Goal: Information Seeking & Learning: Learn about a topic

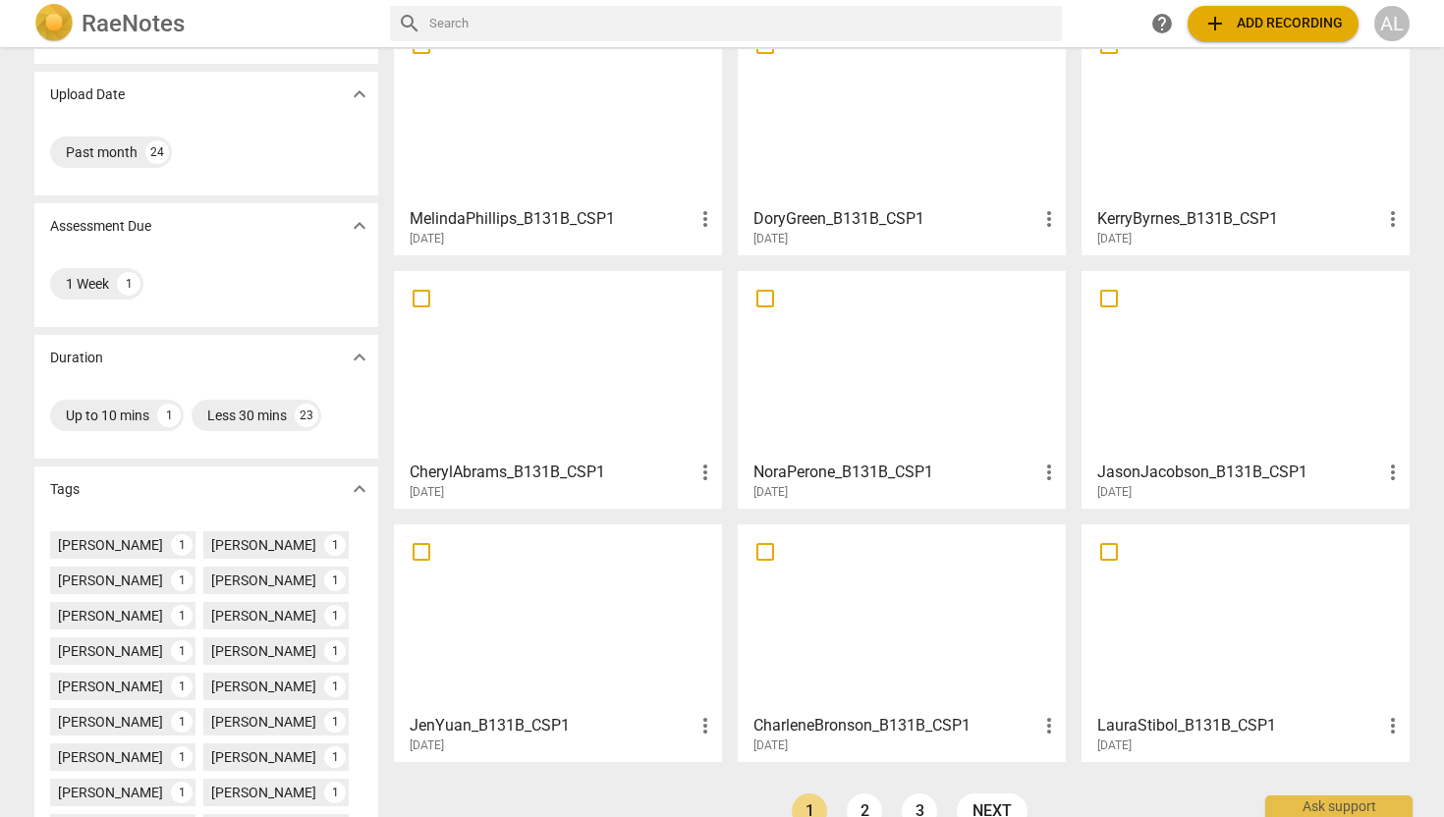
scroll to position [125, 0]
click at [845, 639] on div at bounding box center [902, 616] width 314 height 174
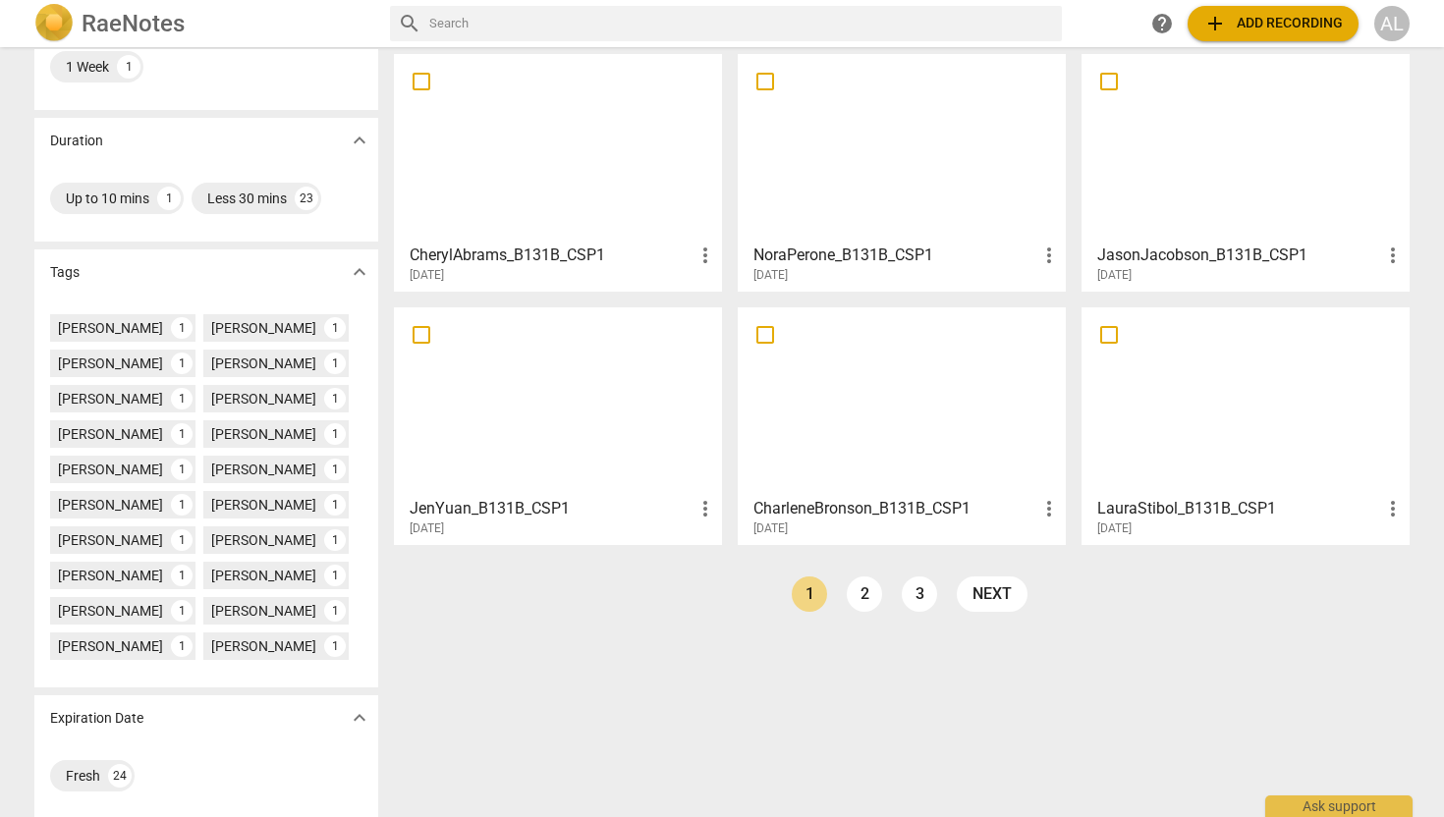
scroll to position [342, 0]
click at [856, 588] on link "2" at bounding box center [864, 592] width 35 height 35
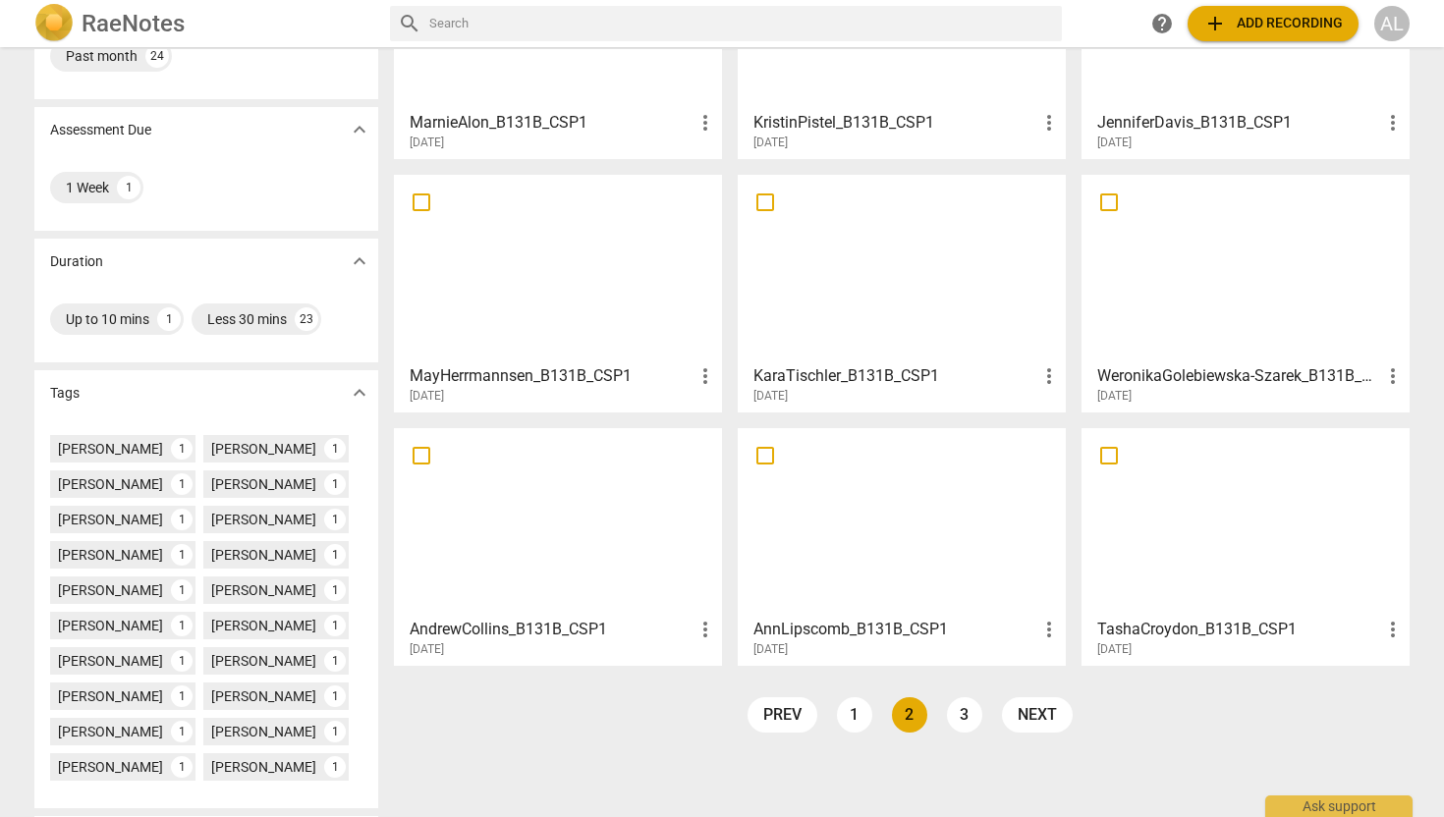
scroll to position [229, 0]
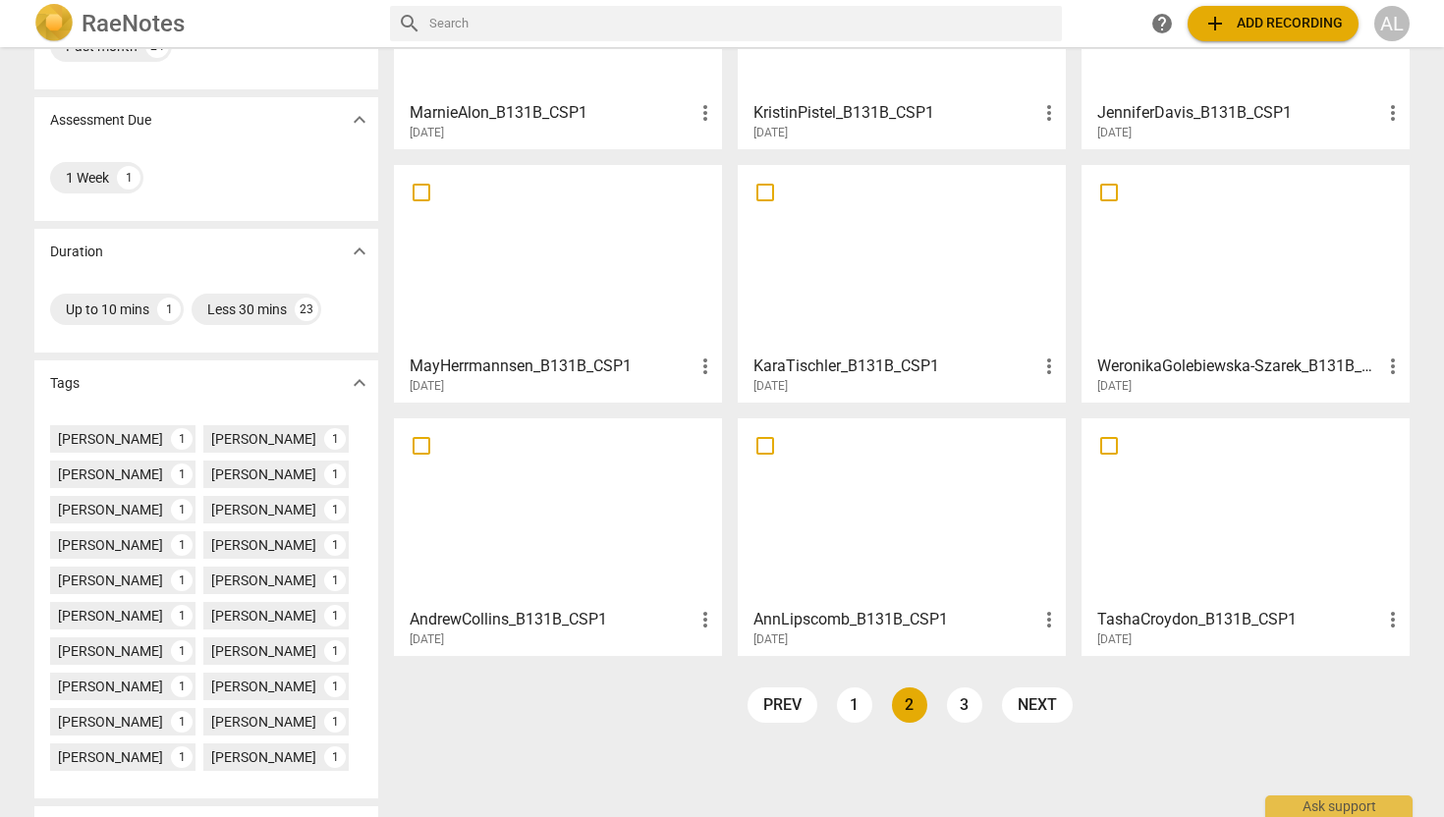
click at [856, 588] on div at bounding box center [902, 512] width 314 height 174
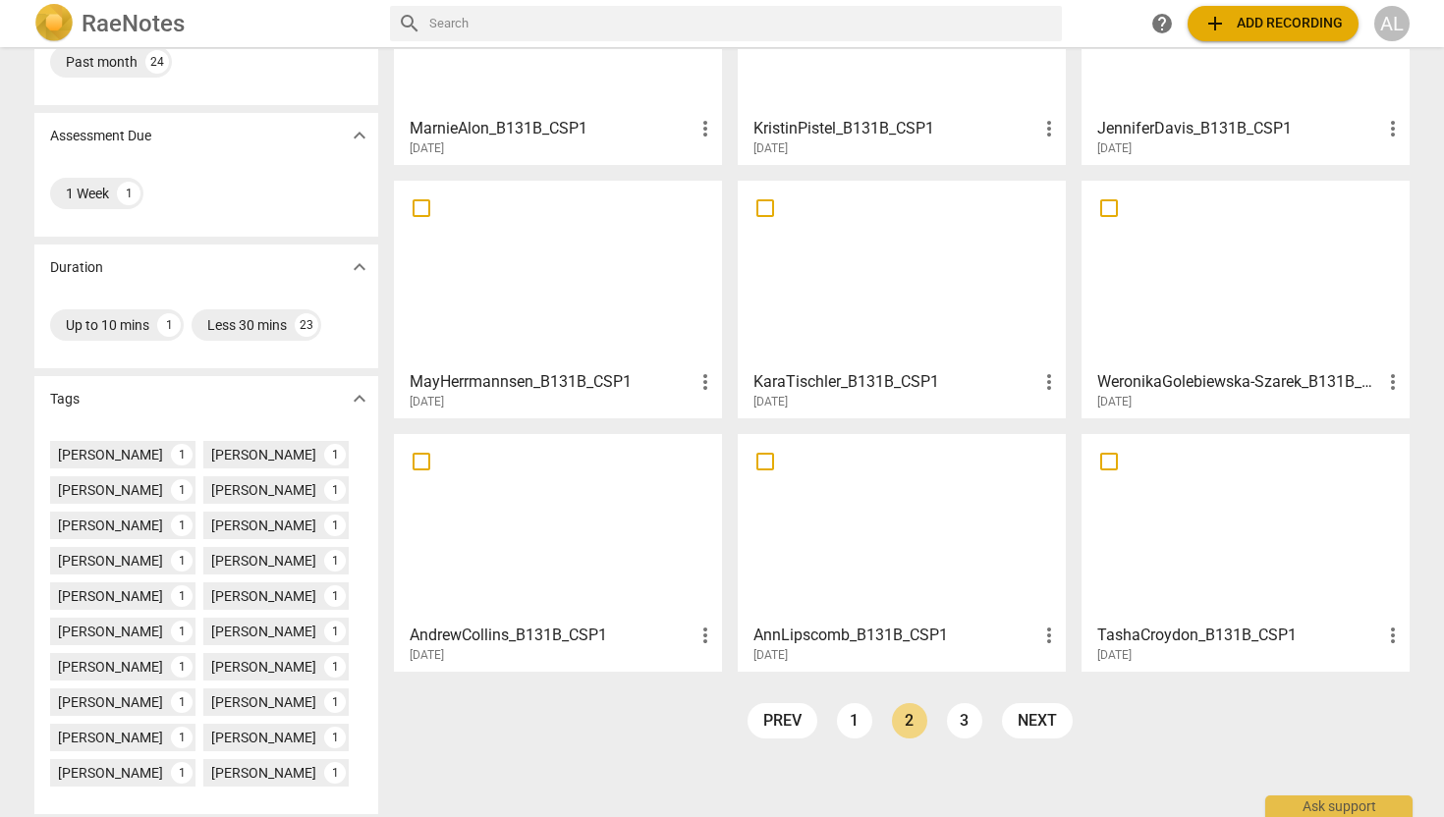
scroll to position [243, 0]
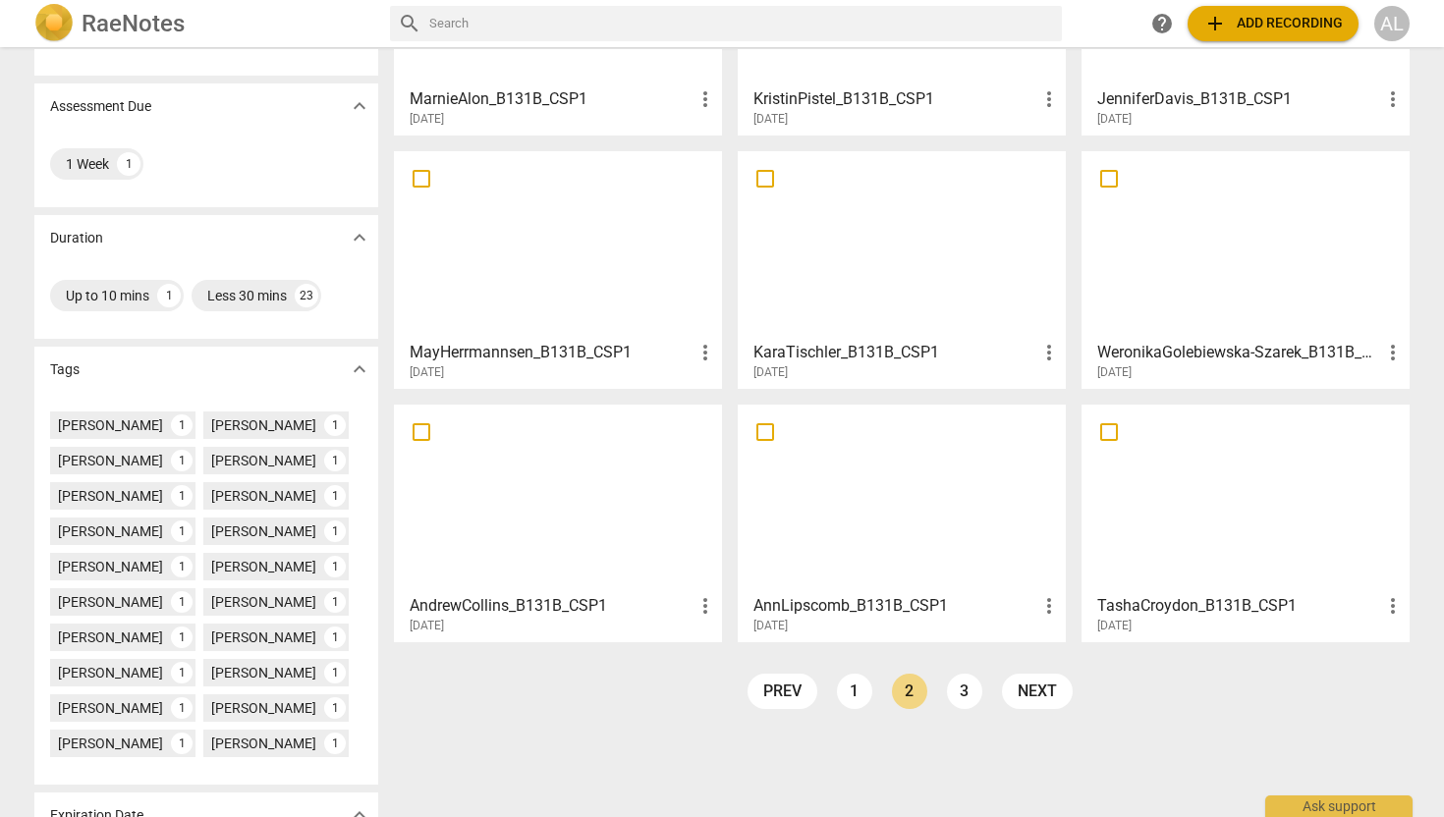
click at [1242, 481] on div at bounding box center [1245, 499] width 314 height 174
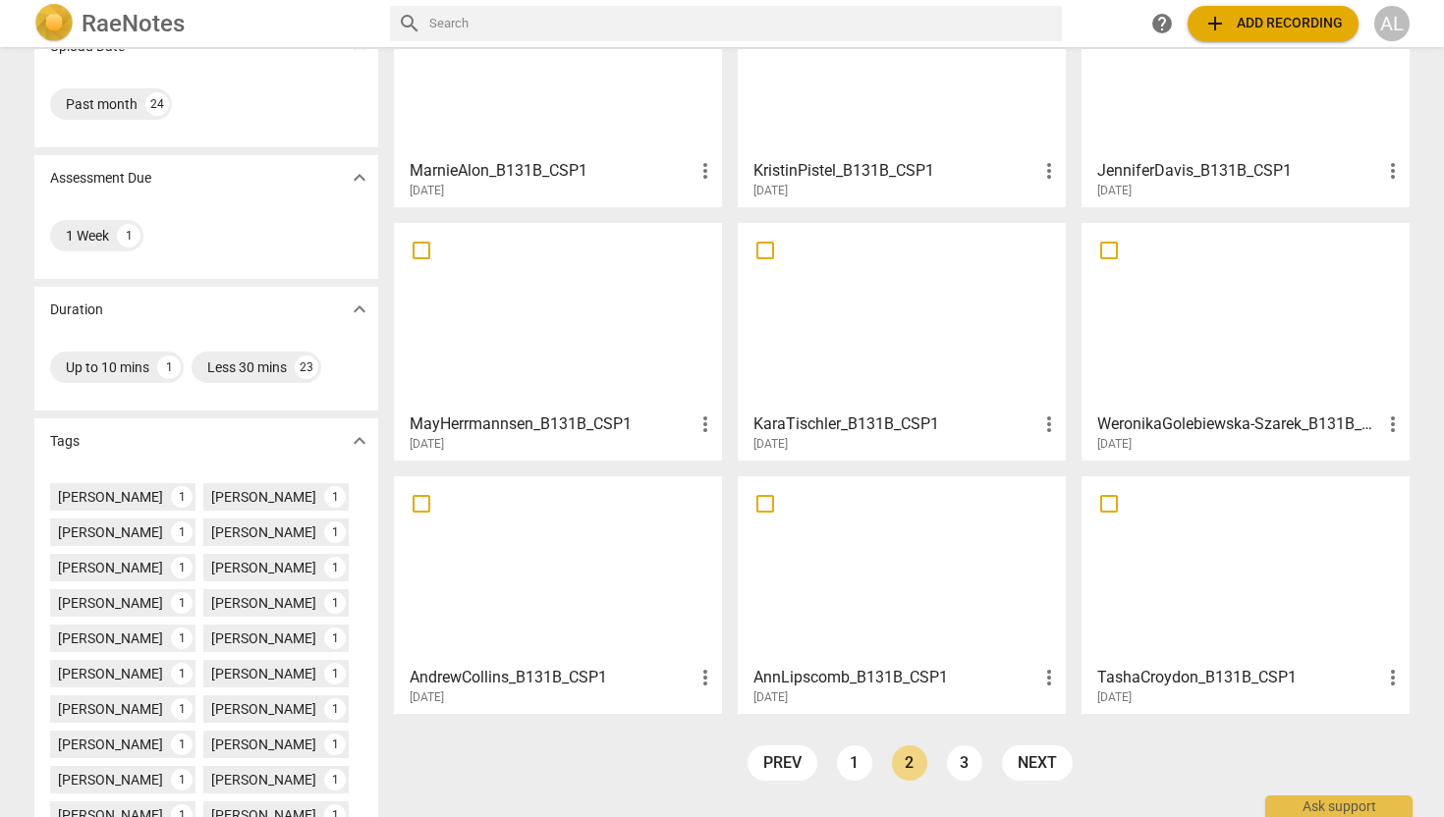
scroll to position [294, 0]
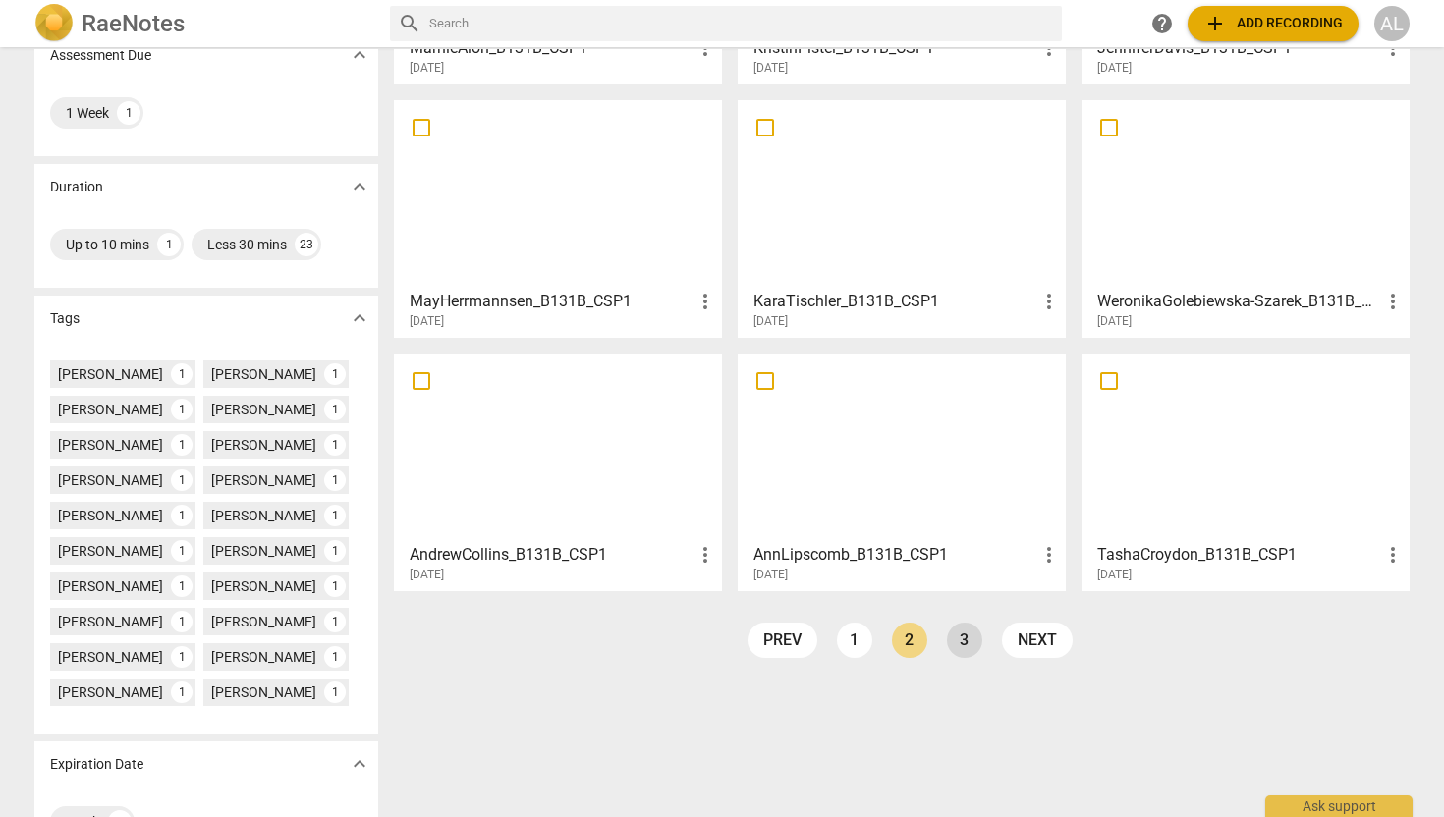
click at [959, 627] on link "3" at bounding box center [964, 640] width 35 height 35
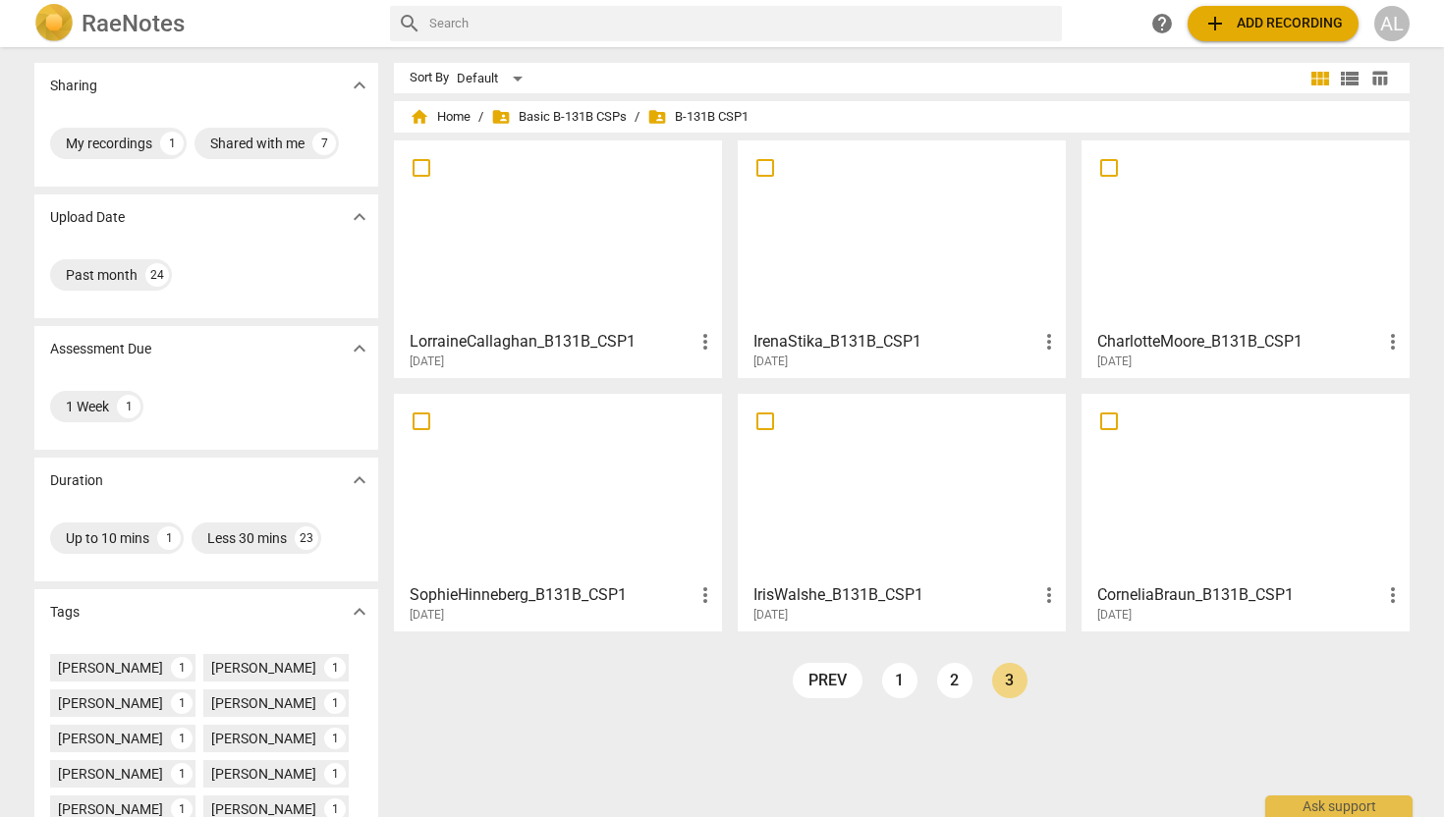
click at [831, 506] on div at bounding box center [902, 488] width 314 height 174
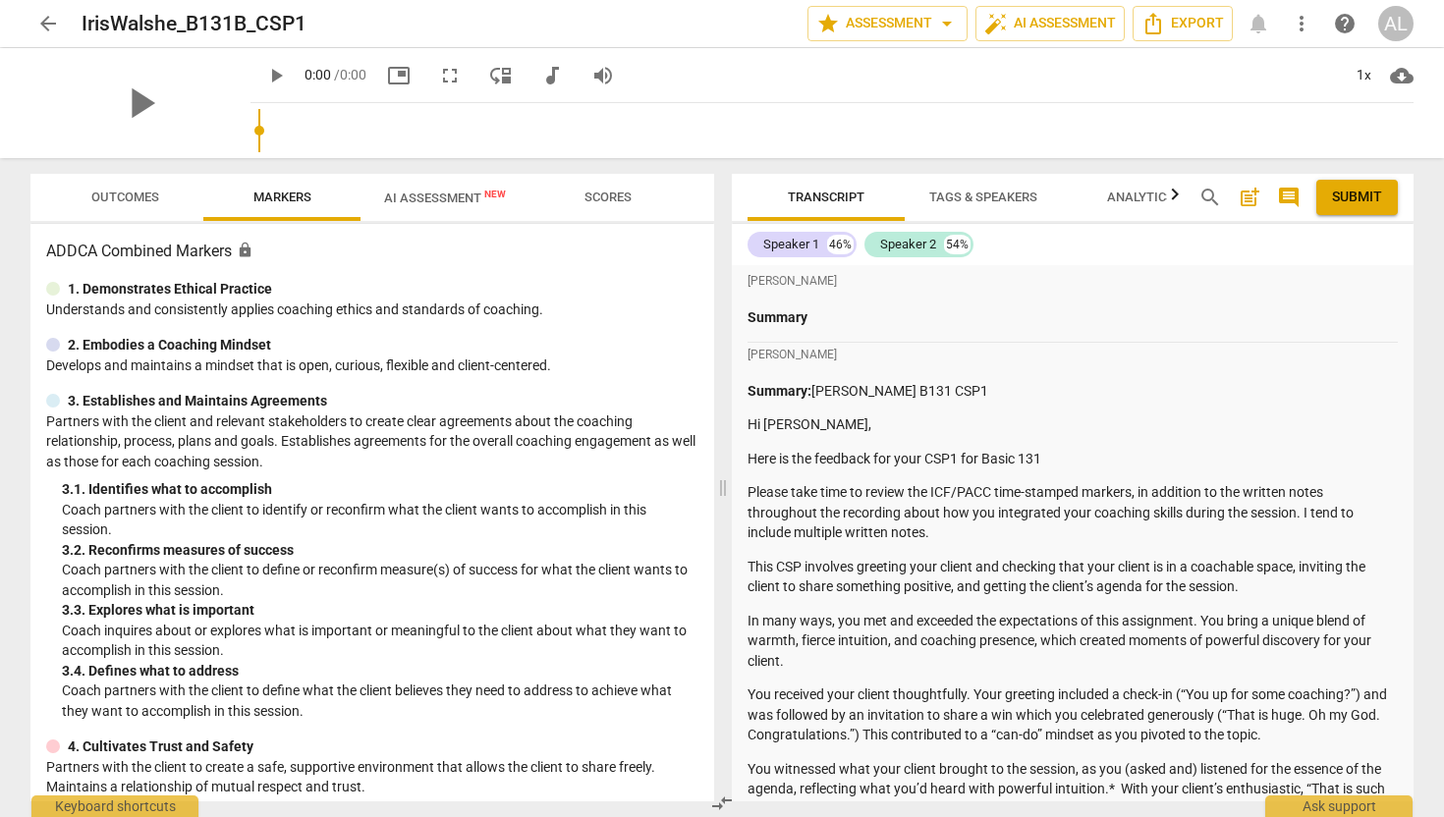
click at [41, 29] on span "arrow_back" at bounding box center [48, 24] width 24 height 24
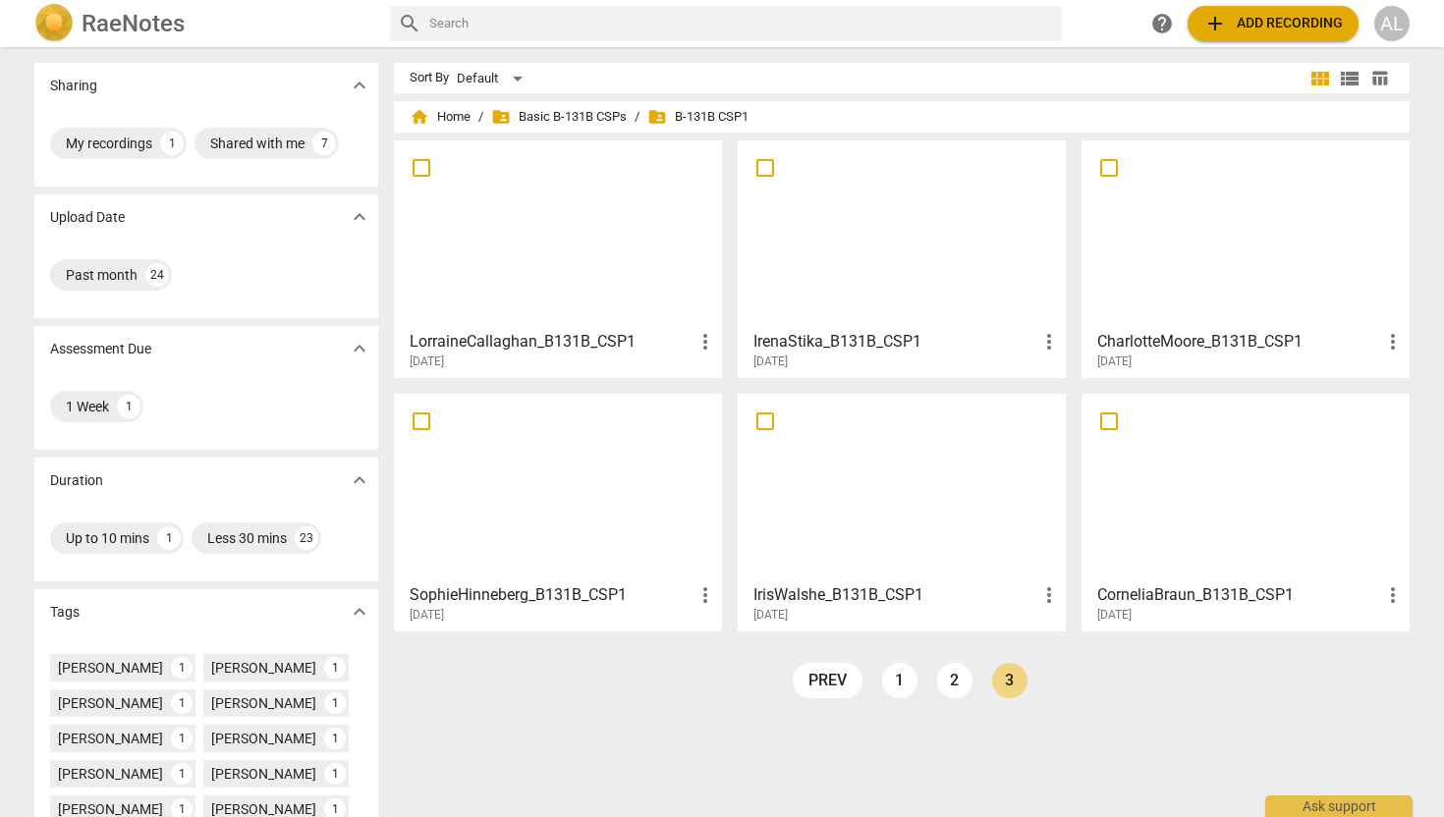
click at [436, 269] on div at bounding box center [558, 234] width 314 height 174
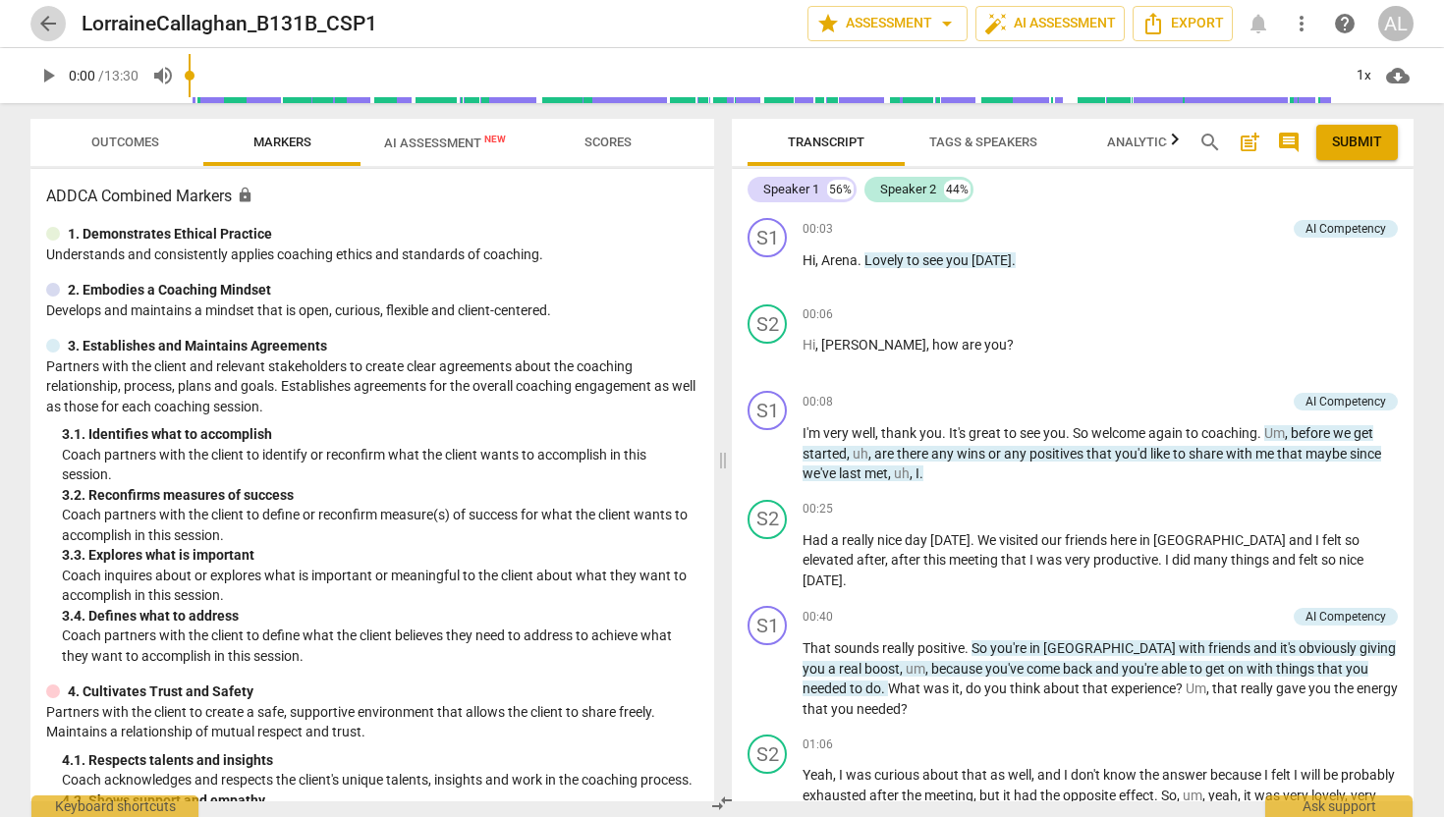
click at [53, 23] on span "arrow_back" at bounding box center [48, 24] width 24 height 24
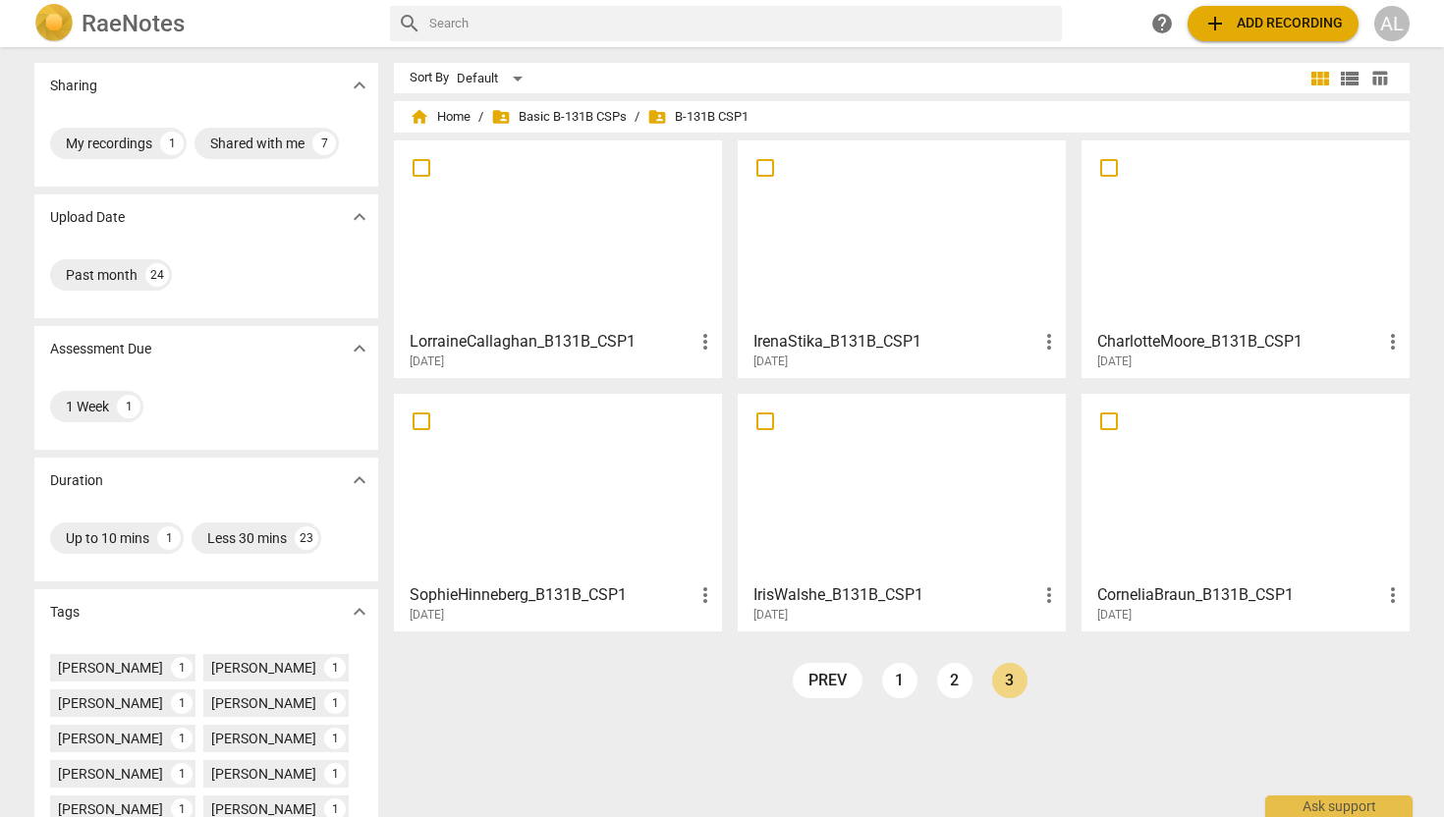
click at [1193, 262] on div at bounding box center [1245, 234] width 314 height 174
click at [902, 680] on link "1" at bounding box center [899, 680] width 35 height 35
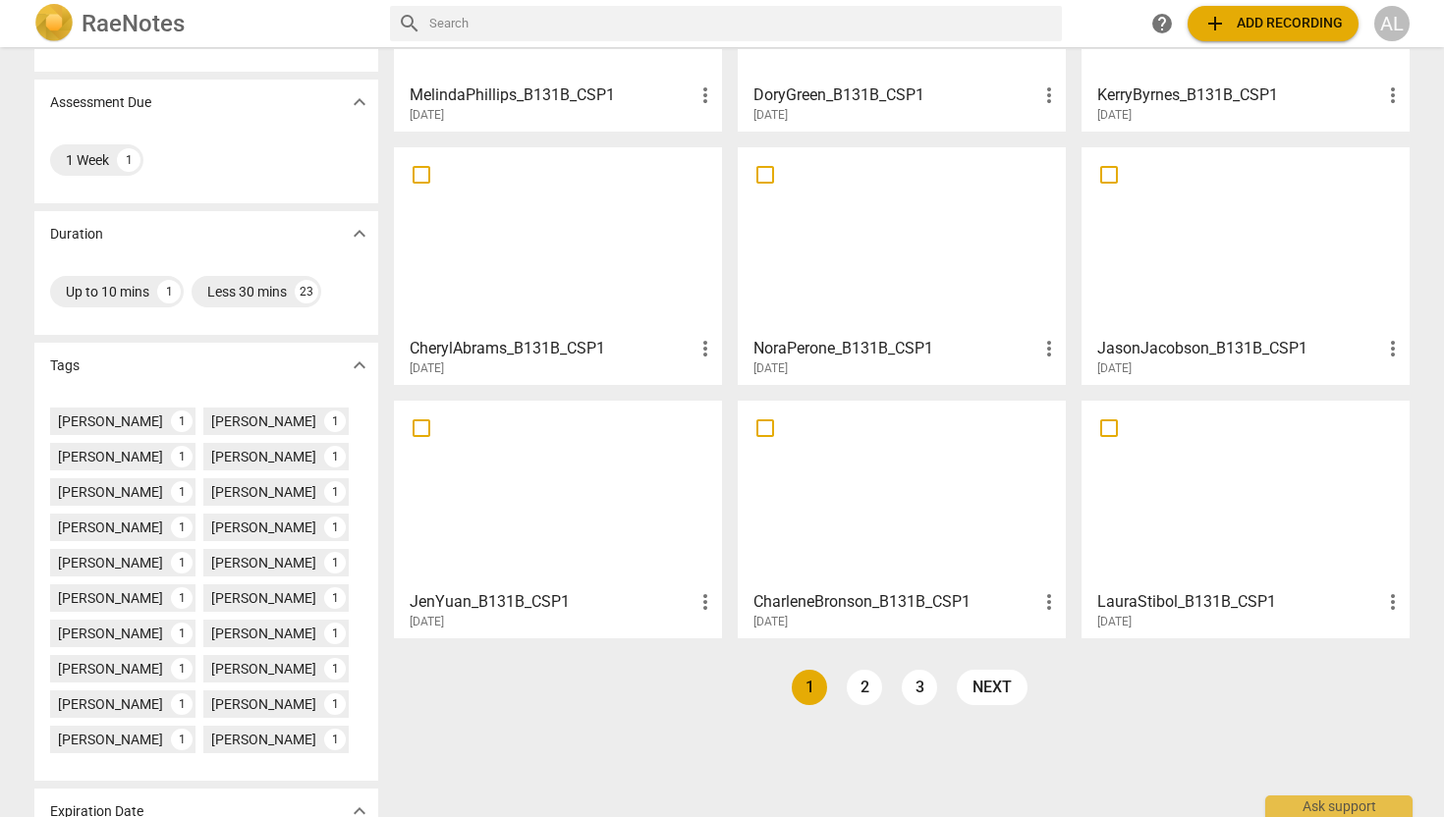
scroll to position [272, 0]
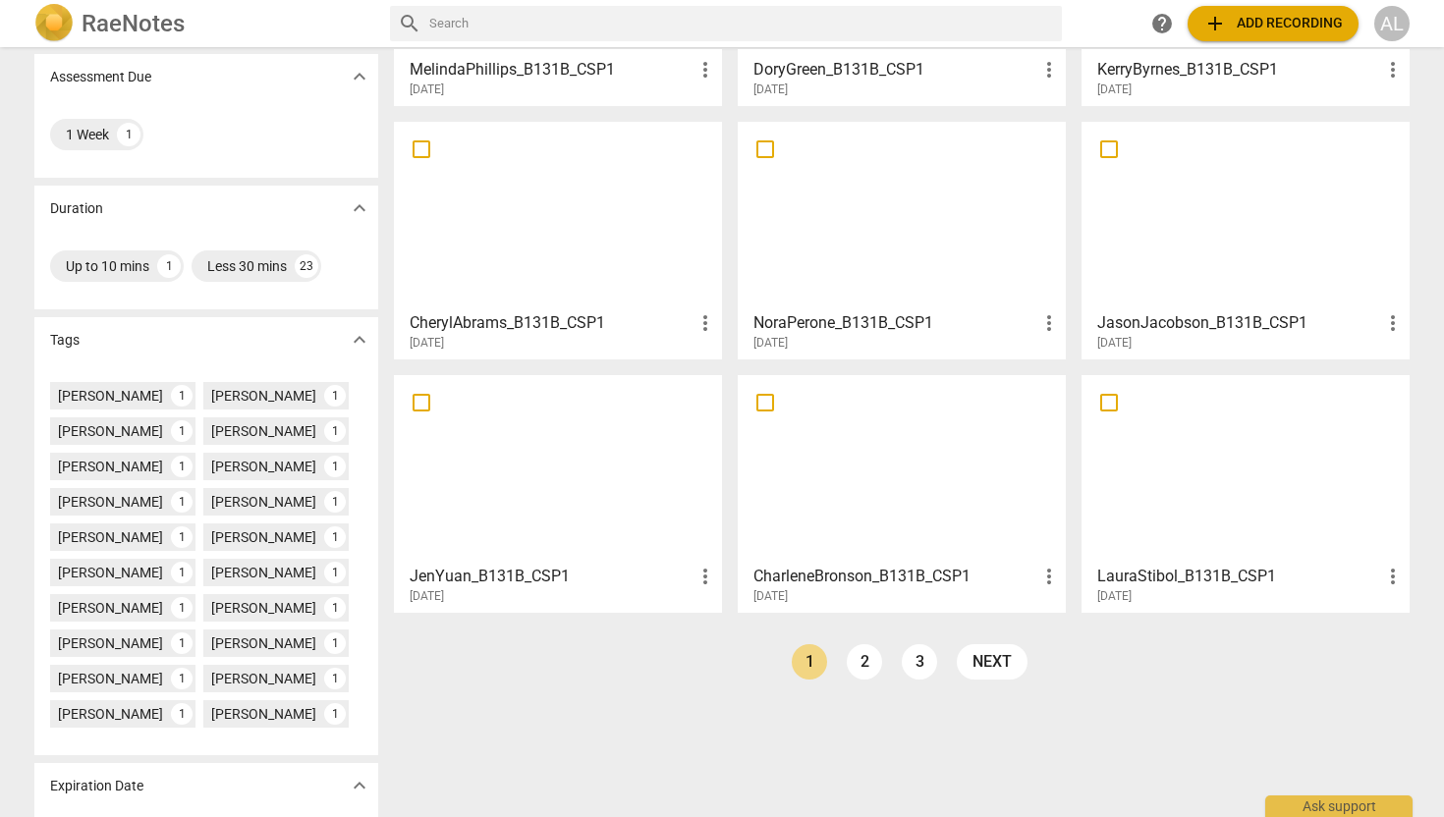
click at [609, 495] on div at bounding box center [558, 469] width 314 height 174
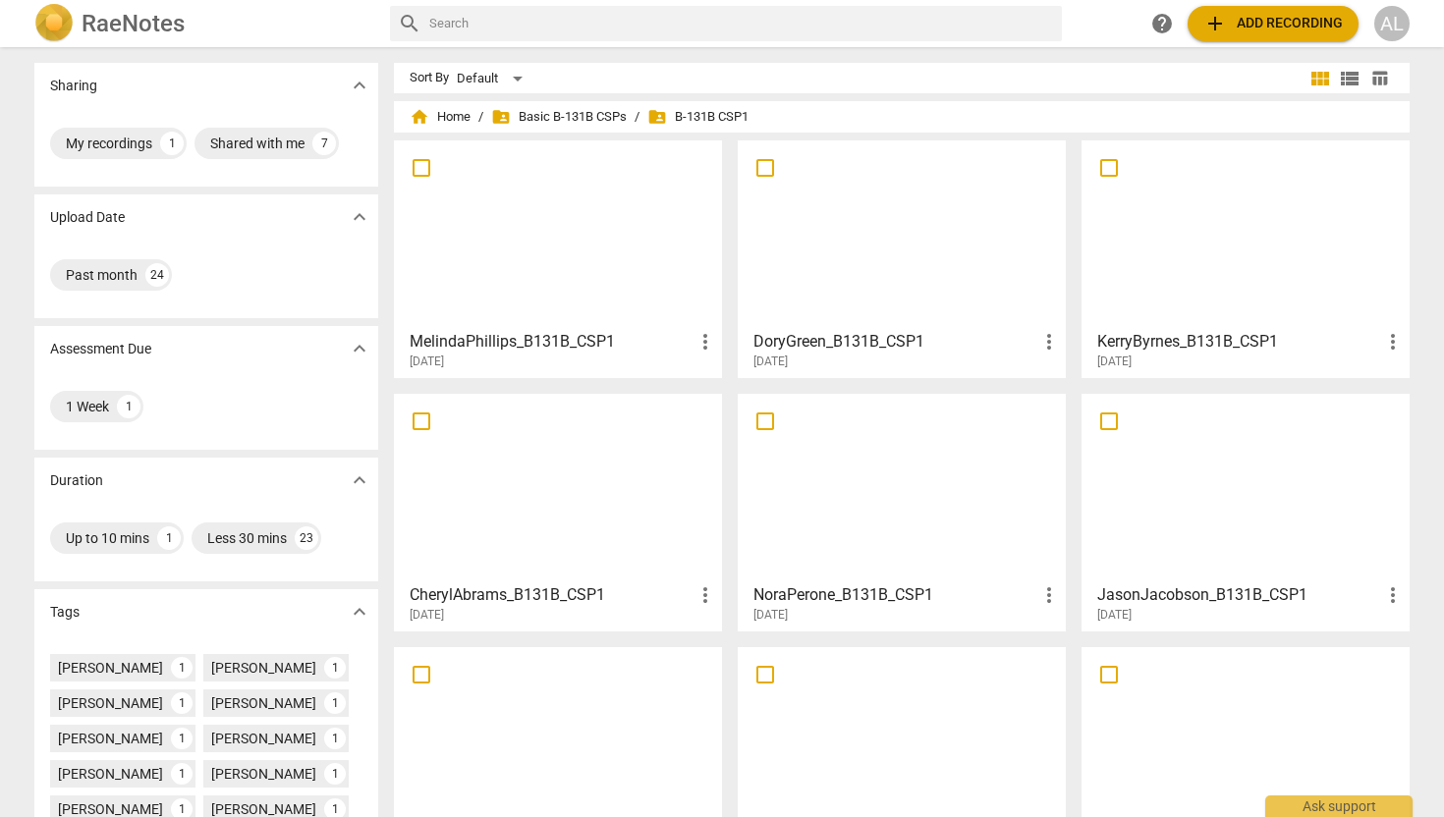
click at [1248, 281] on div at bounding box center [1245, 234] width 314 height 174
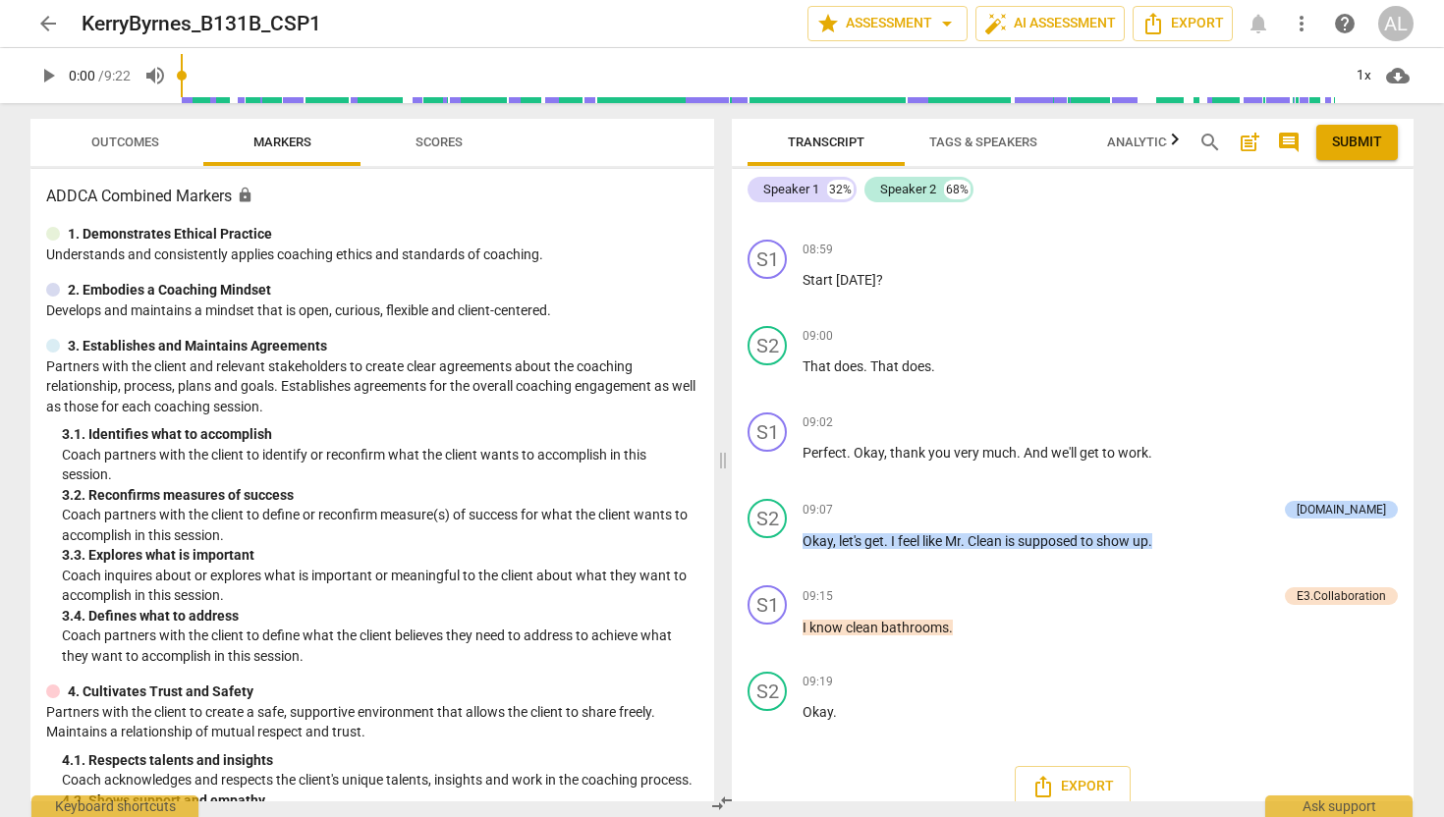
scroll to position [4570, 0]
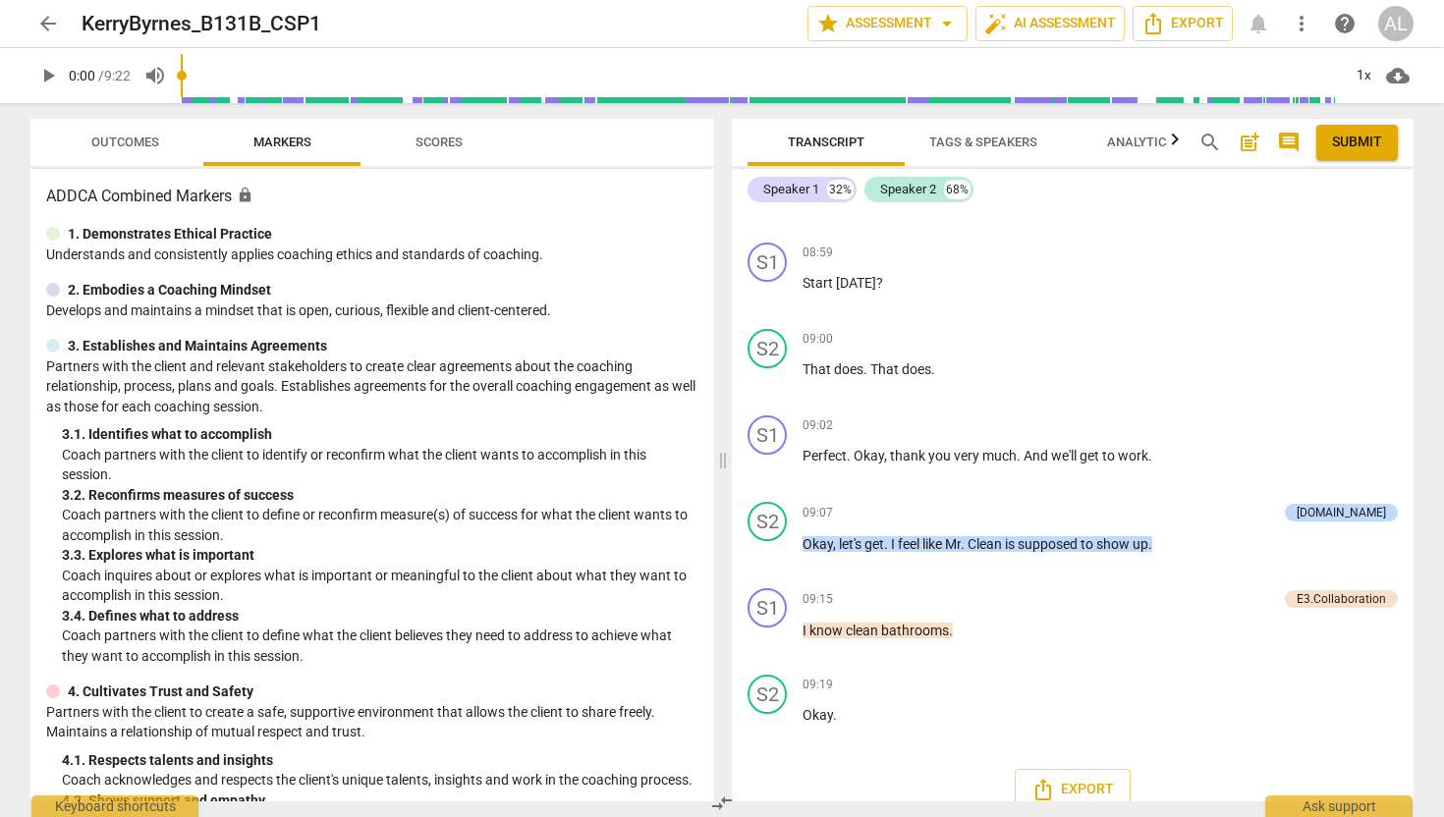
click at [48, 28] on span "arrow_back" at bounding box center [48, 24] width 24 height 24
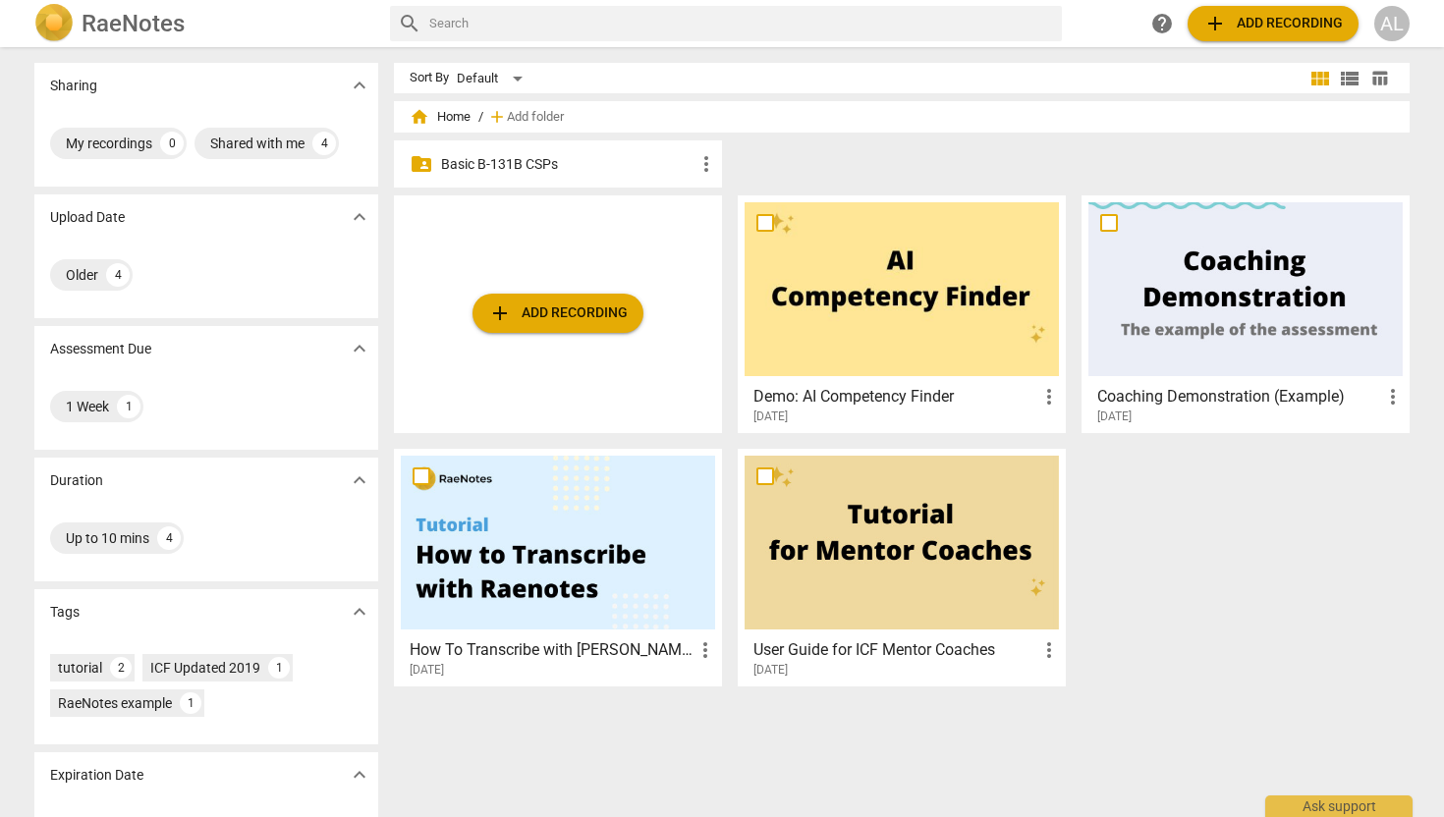
click at [497, 154] on p "Basic B-131B CSPs" at bounding box center [567, 164] width 253 height 21
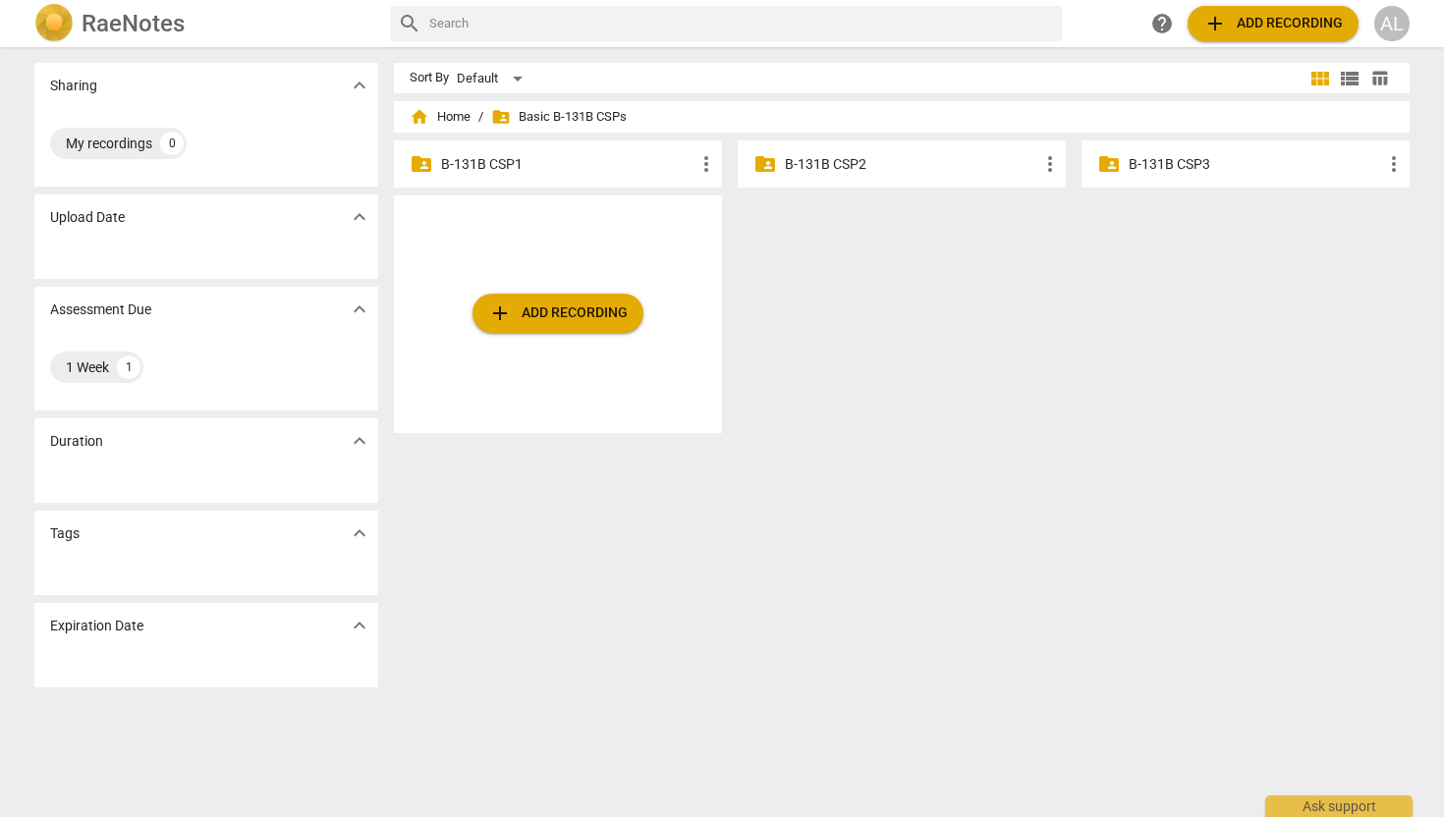
click at [501, 170] on p "B-131B CSP1" at bounding box center [567, 164] width 253 height 21
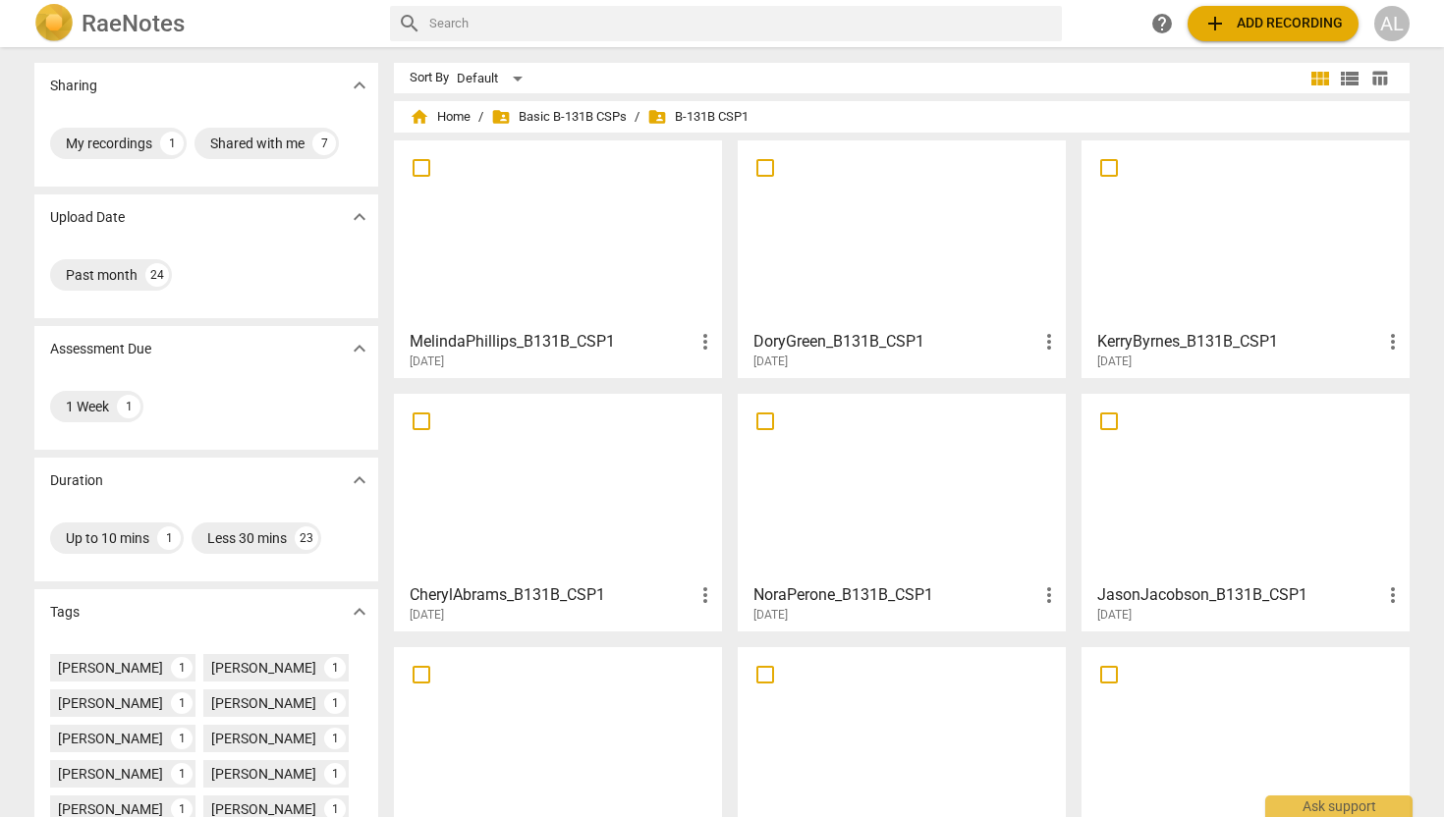
scroll to position [334, 0]
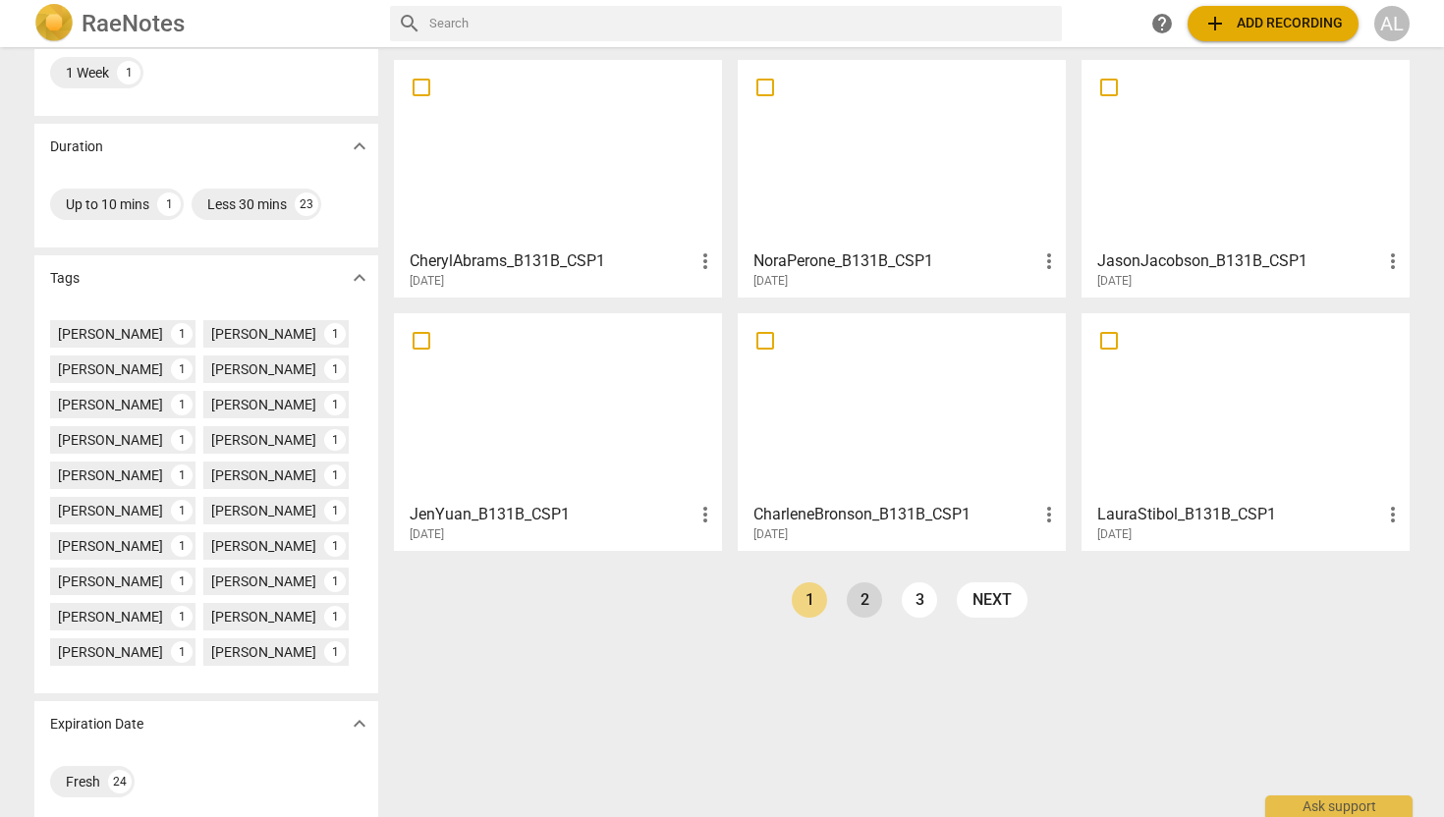
click at [864, 607] on link "2" at bounding box center [864, 599] width 35 height 35
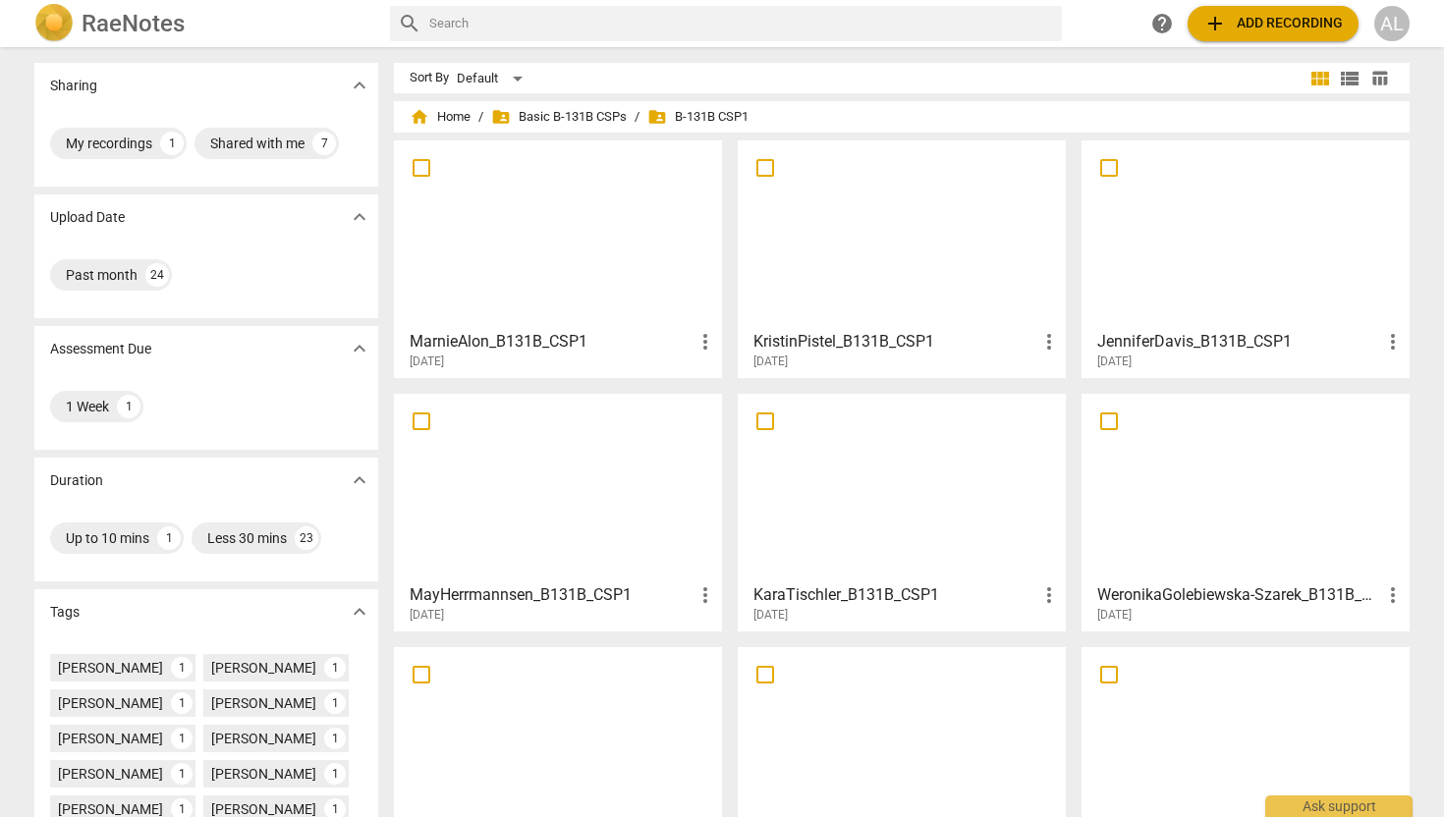
click at [842, 751] on div at bounding box center [902, 741] width 314 height 174
